Goal: Check status: Check status

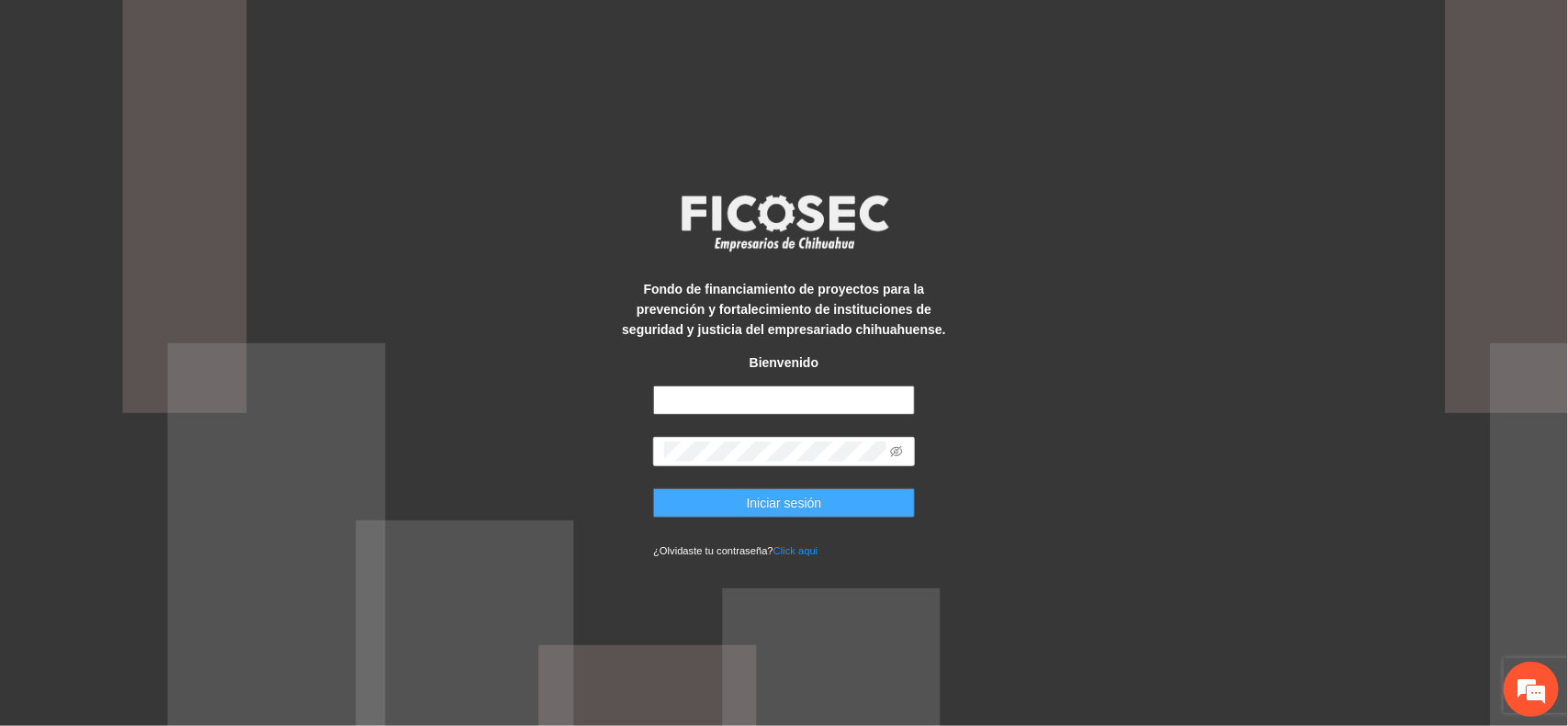
type input "**********"
click at [731, 510] on button "Iniciar sesión" at bounding box center [784, 503] width 261 height 30
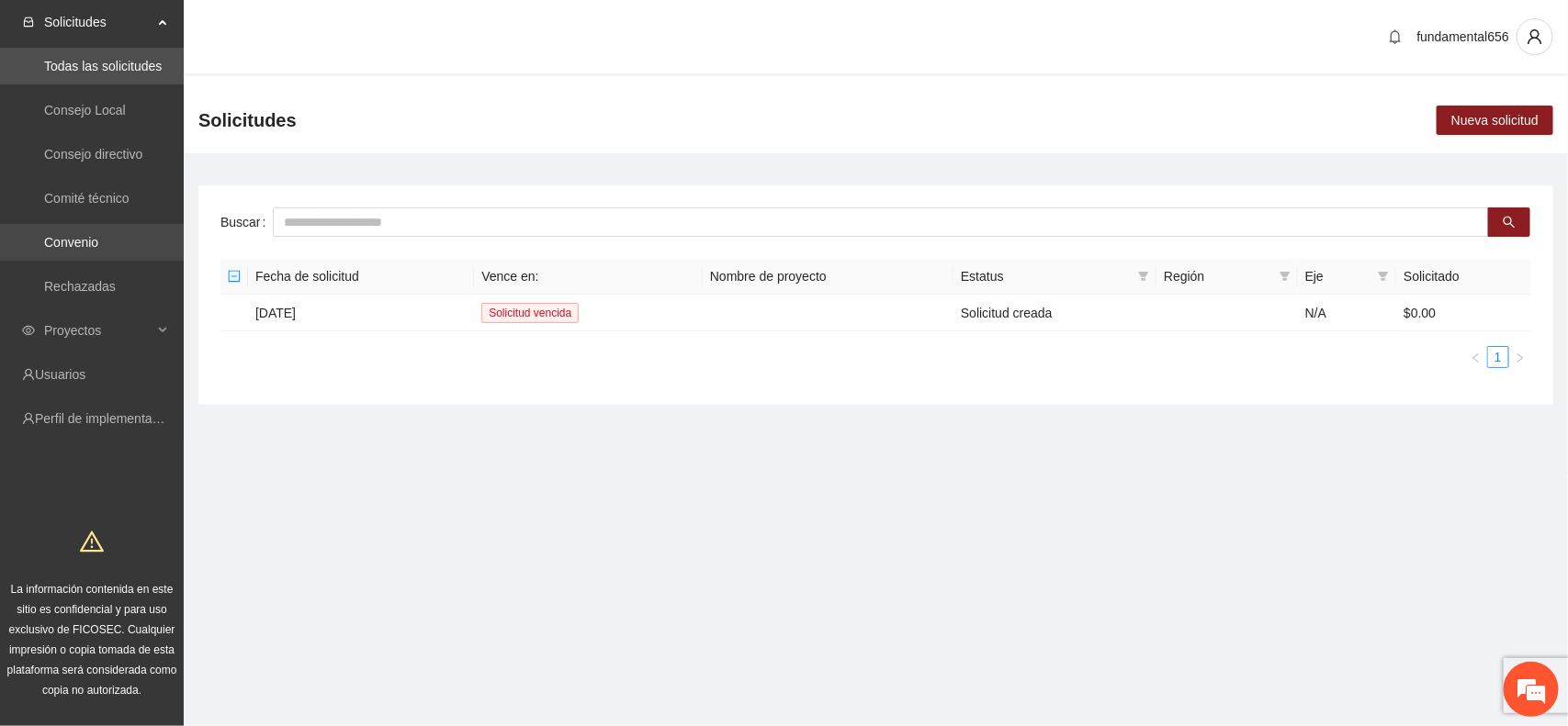
click at [96, 236] on link "Convenio" at bounding box center [71, 243] width 54 height 15
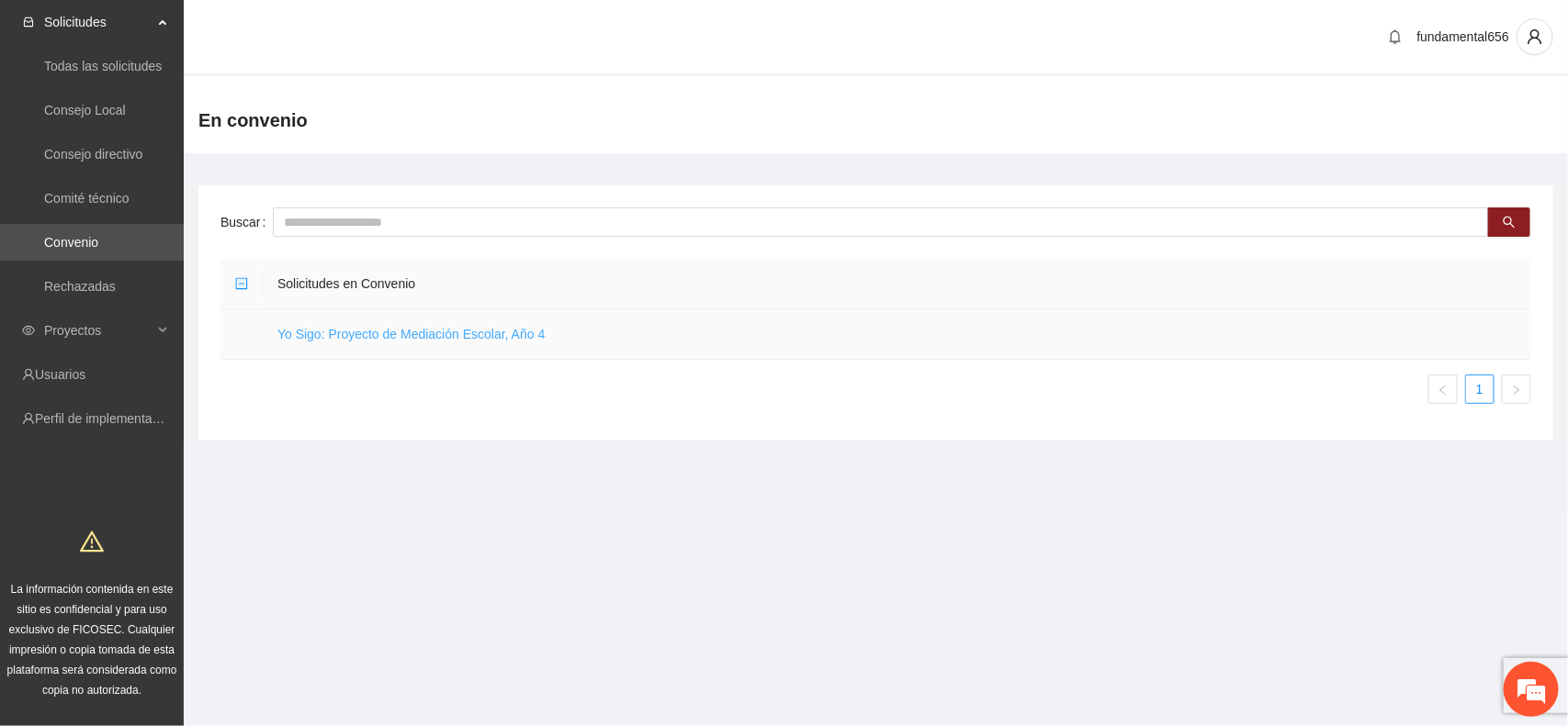
click at [332, 327] on link "Yo Sigo: Proyecto de Mediación Escolar, Año 4" at bounding box center [411, 335] width 267 height 15
click at [333, 327] on link "Yo Sigo: Proyecto de Mediación Escolar, Año 4" at bounding box center [411, 335] width 267 height 15
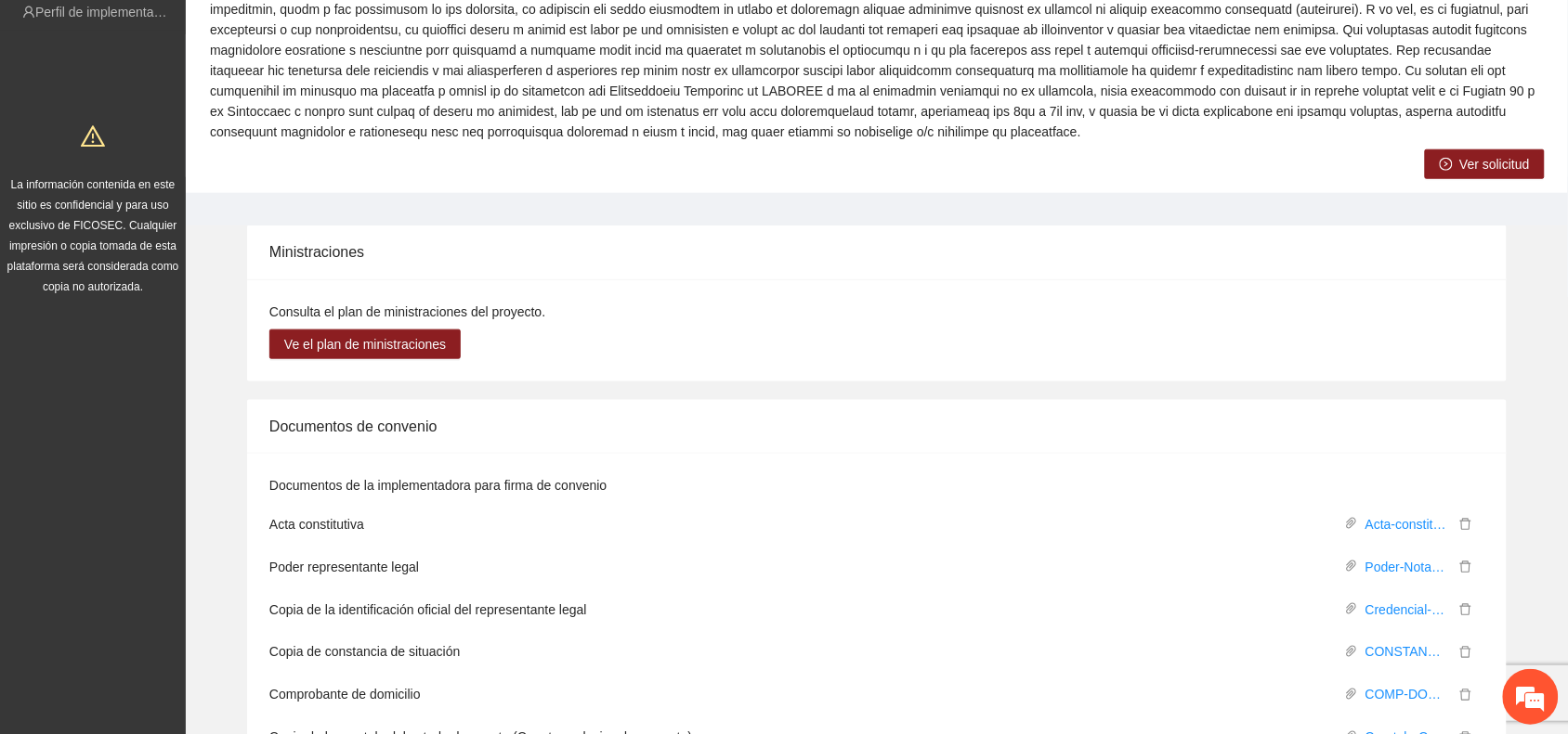
scroll to position [464, 0]
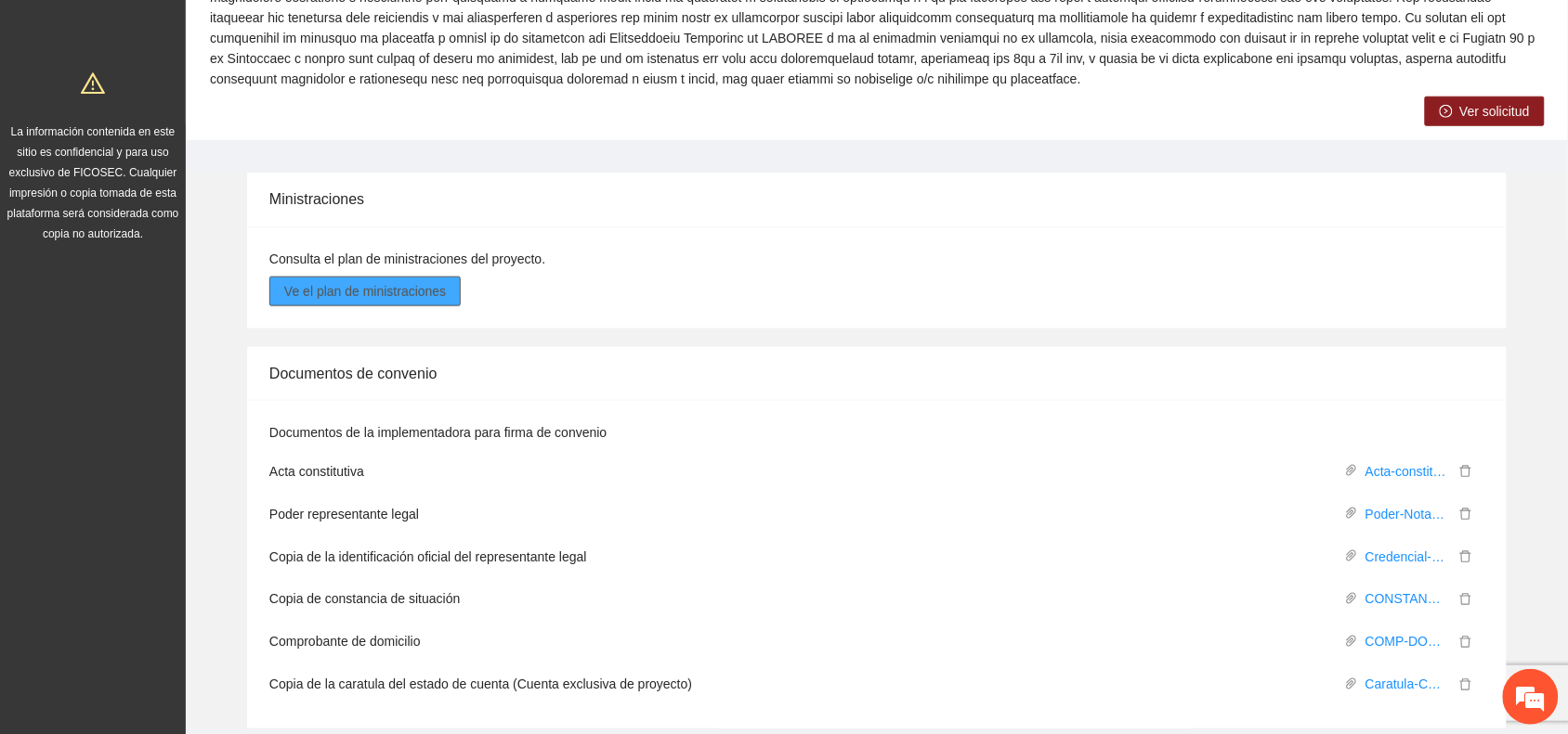
click at [392, 292] on span "Ve el plan de ministraciones" at bounding box center [365, 292] width 161 height 21
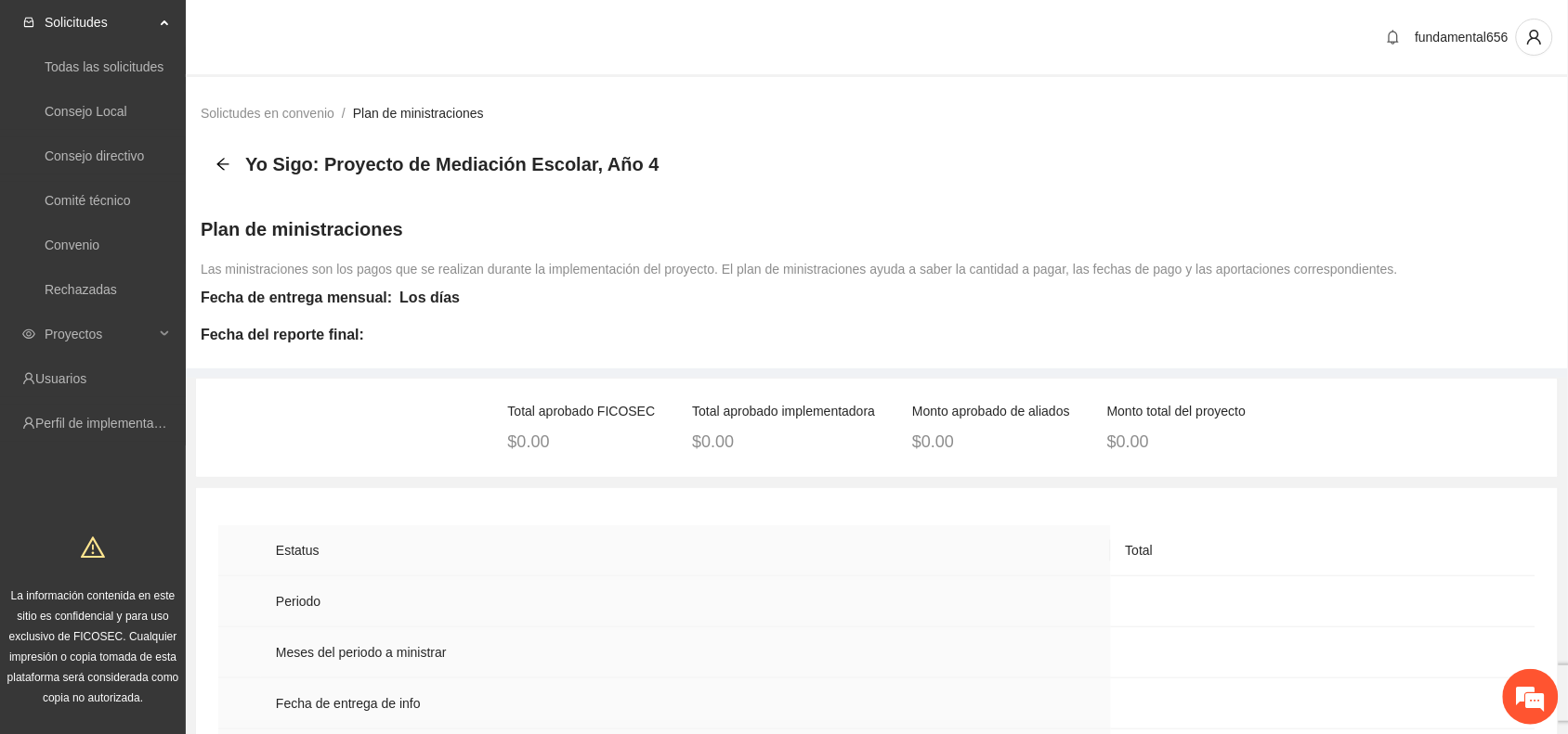
click at [378, 113] on link "Plan de ministraciones" at bounding box center [418, 113] width 131 height 15
click at [228, 157] on icon "arrow-left" at bounding box center [223, 164] width 15 height 15
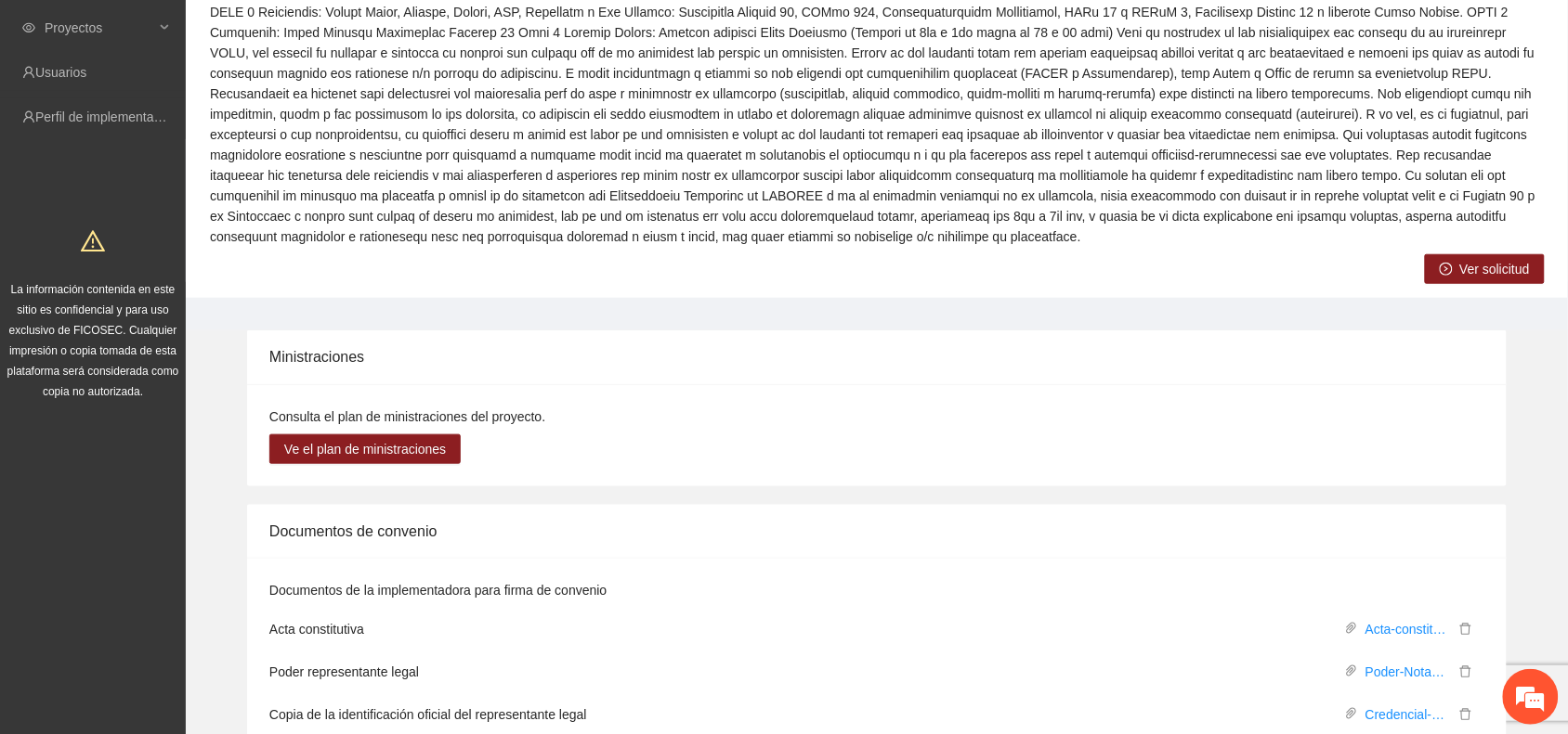
scroll to position [348, 0]
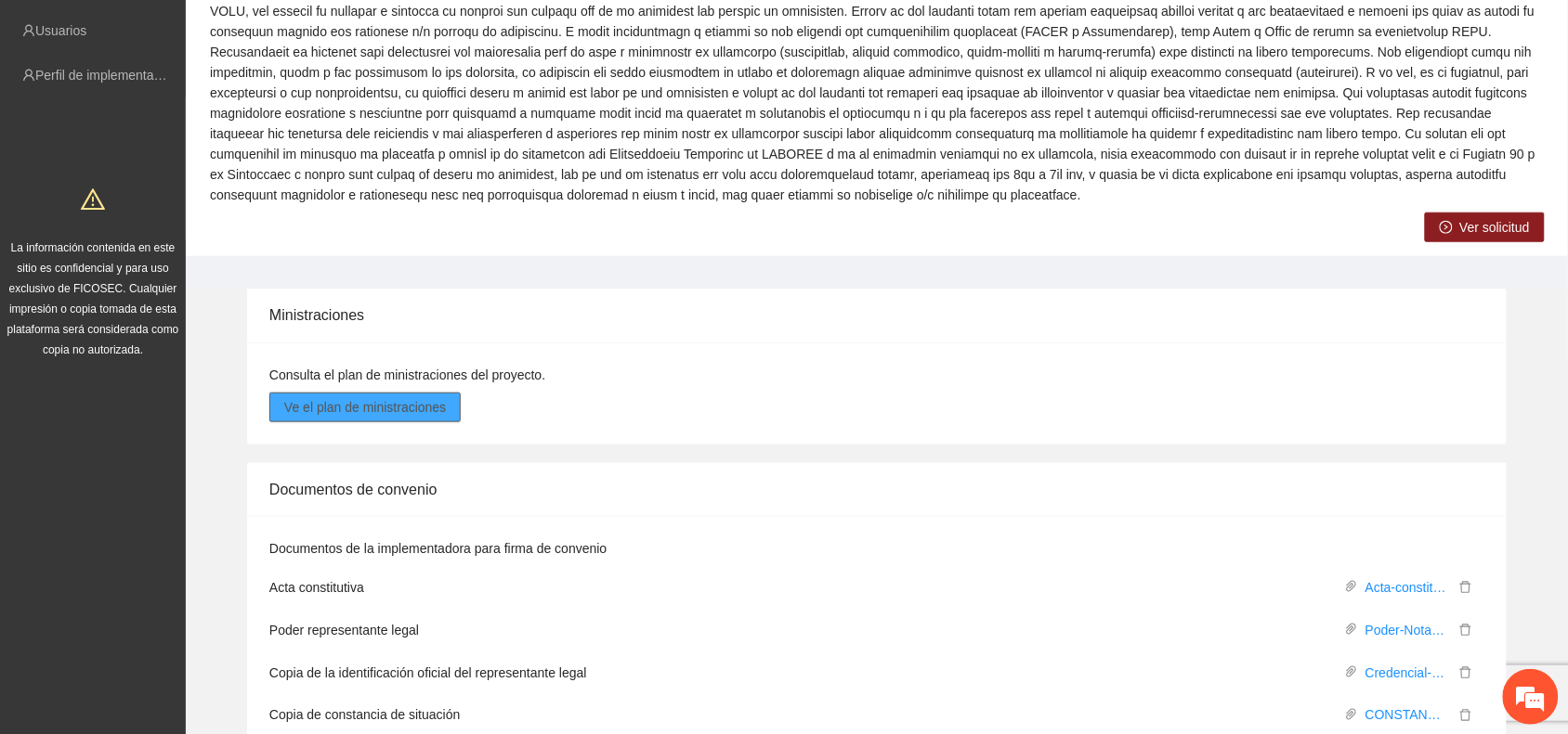
click at [318, 401] on span "Ve el plan de ministraciones" at bounding box center [365, 408] width 161 height 21
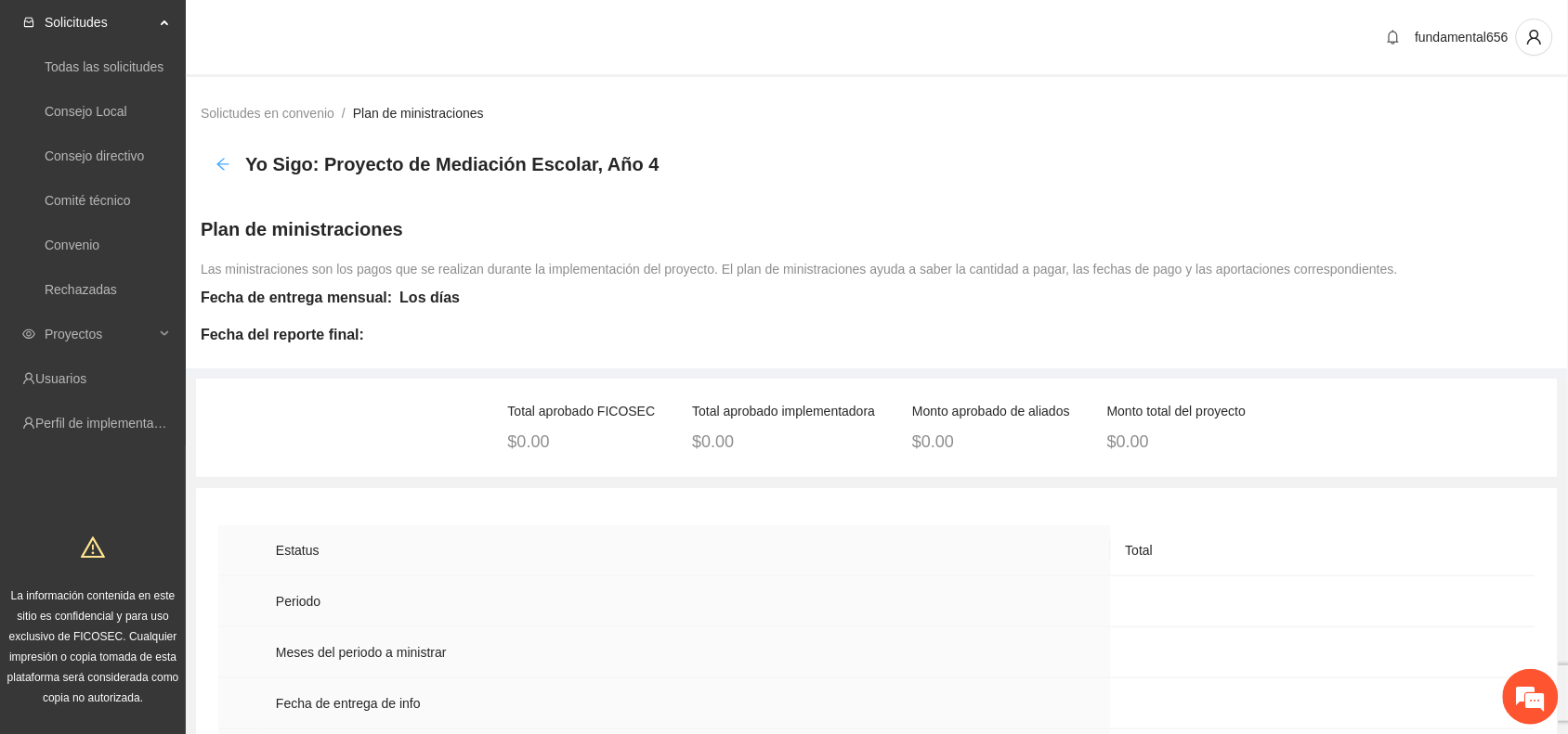
click at [223, 160] on icon "arrow-left" at bounding box center [223, 164] width 15 height 15
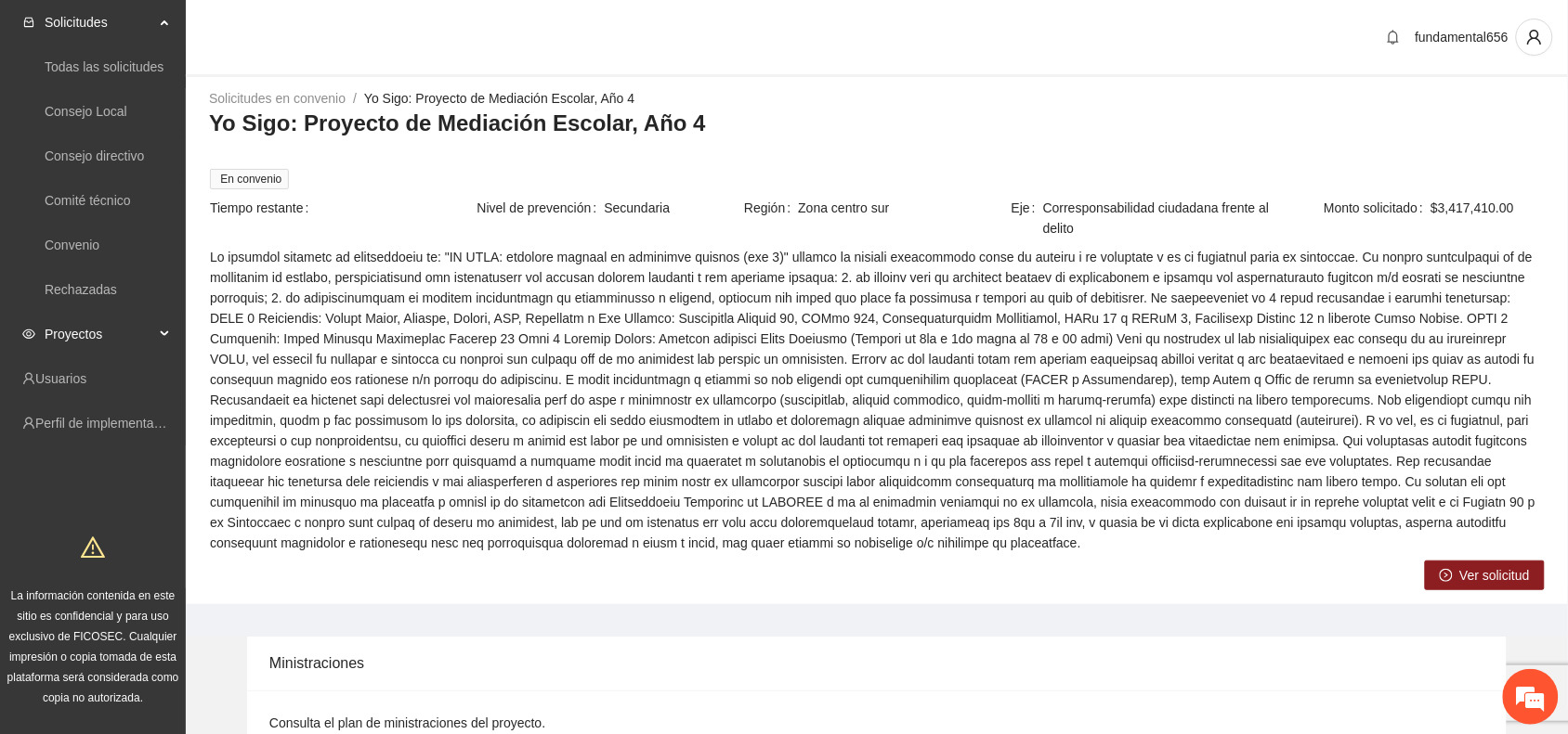
click at [108, 328] on span "Proyectos" at bounding box center [99, 335] width 110 height 37
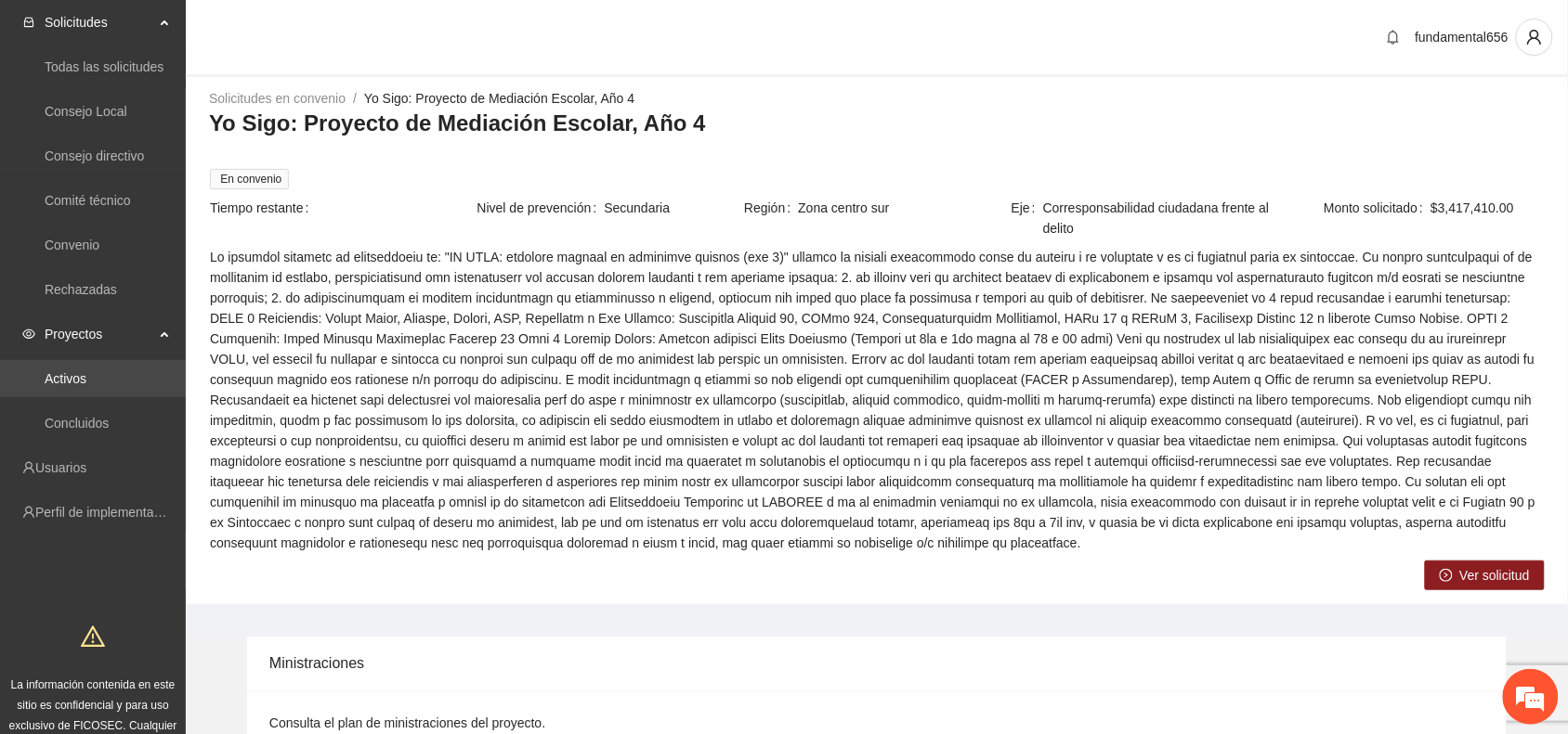
click at [84, 373] on link "Activos" at bounding box center [66, 379] width 42 height 15
